Goal: Task Accomplishment & Management: Manage account settings

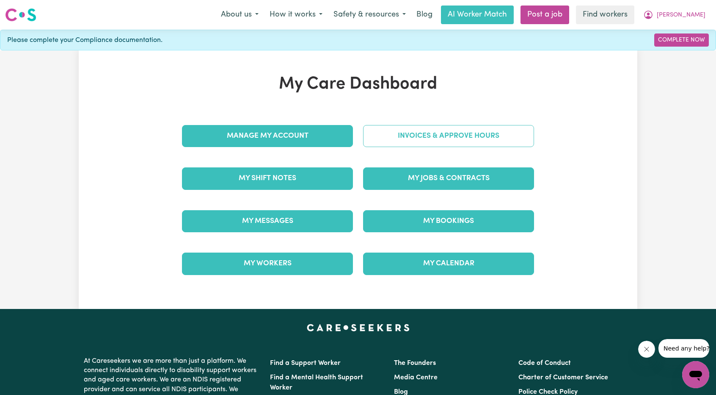
click at [488, 127] on link "Invoices & Approve Hours" at bounding box center [448, 136] width 171 height 22
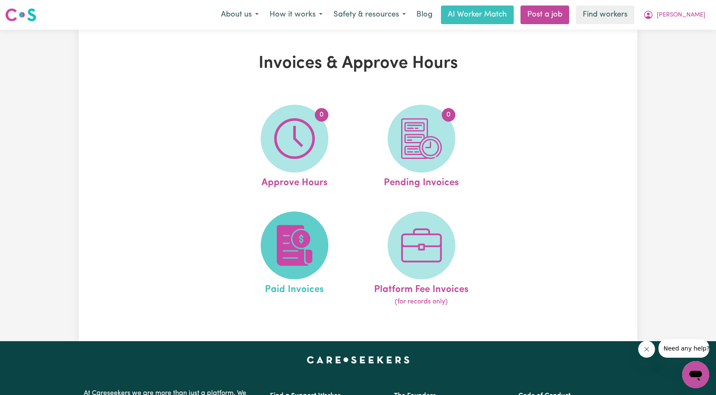
click at [265, 240] on span at bounding box center [295, 245] width 68 height 68
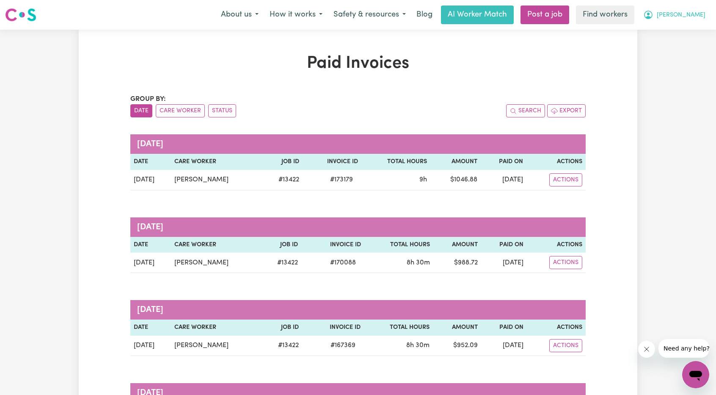
click at [687, 15] on button "[PERSON_NAME]" at bounding box center [674, 15] width 73 height 18
click at [675, 28] on link "My Dashboard" at bounding box center [677, 33] width 67 height 16
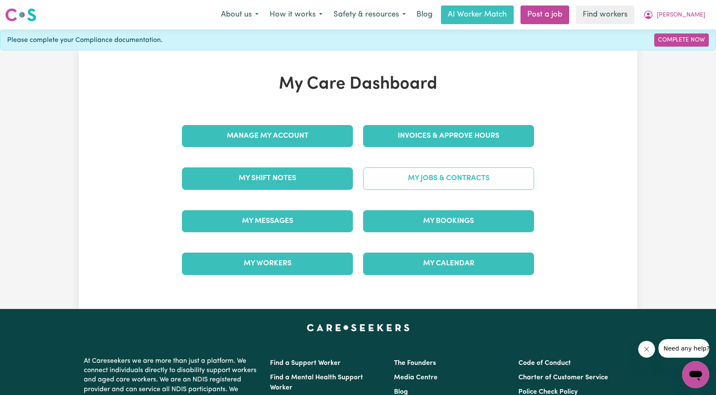
click at [463, 167] on link "My Jobs & Contracts" at bounding box center [448, 178] width 171 height 22
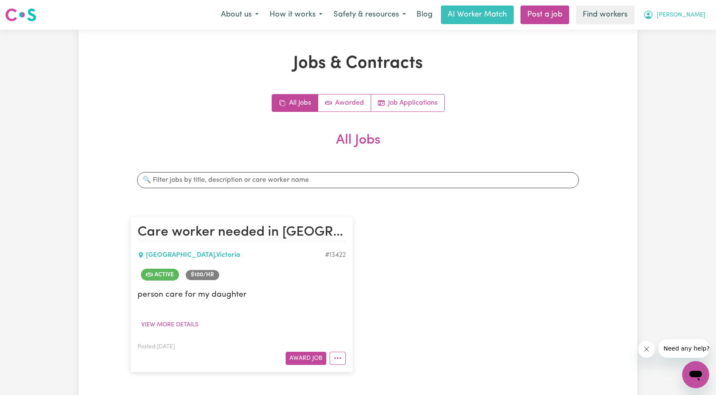
click at [706, 17] on button "[PERSON_NAME]" at bounding box center [674, 15] width 73 height 18
click at [681, 47] on link "Logout" at bounding box center [677, 49] width 67 height 16
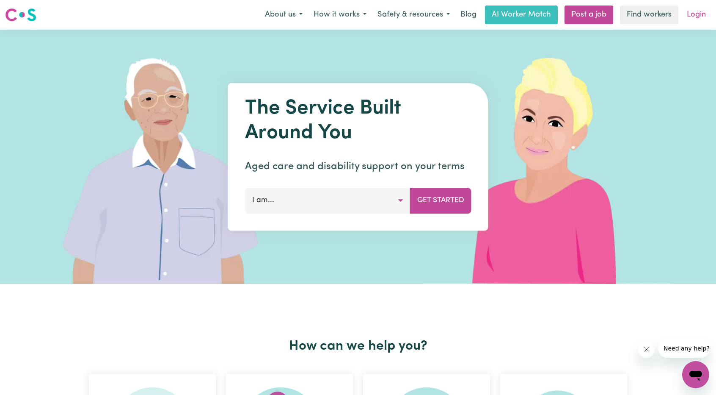
click at [704, 17] on link "Login" at bounding box center [696, 15] width 29 height 19
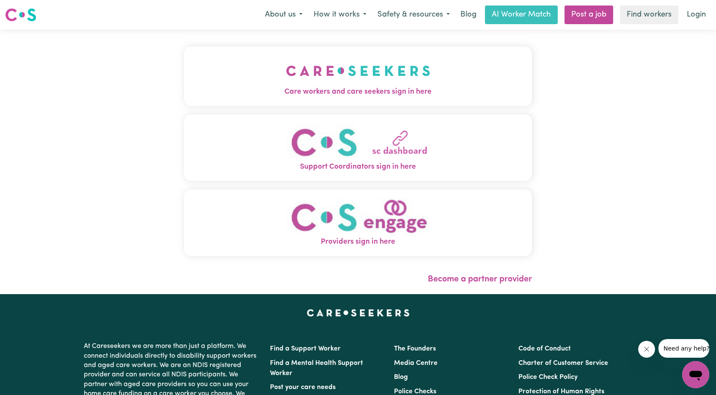
click at [395, 72] on img "Care workers and care seekers sign in here" at bounding box center [358, 70] width 144 height 31
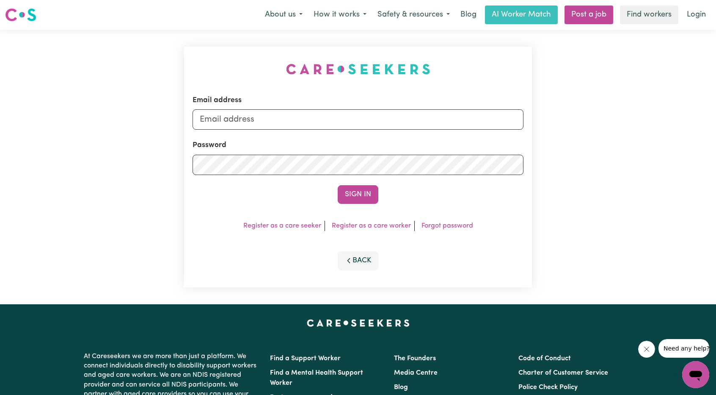
click at [337, 104] on div "Email address" at bounding box center [358, 112] width 331 height 35
click at [334, 116] on input "Email address" at bounding box center [358, 119] width 331 height 20
drag, startPoint x: 243, startPoint y: 121, endPoint x: 406, endPoint y: 150, distance: 166.1
click at [421, 122] on input "[EMAIL_ADDRESS][PERSON_NAME][DOMAIN_NAME]" at bounding box center [358, 119] width 331 height 20
type input "superuser~[EMAIL_ADDRESS][DOMAIN_NAME]"
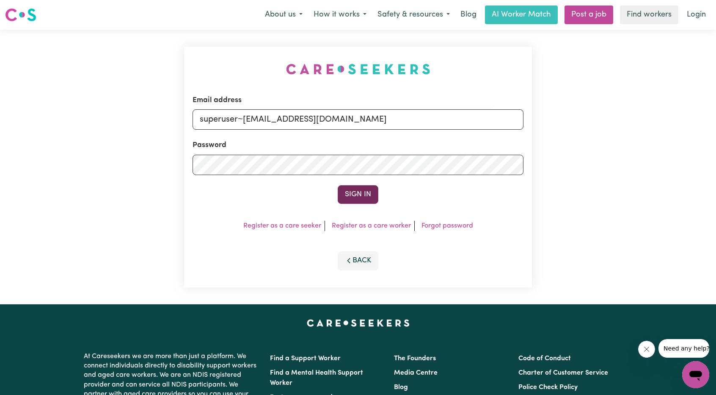
click at [363, 199] on button "Sign In" at bounding box center [358, 194] width 41 height 19
